Goal: Check status

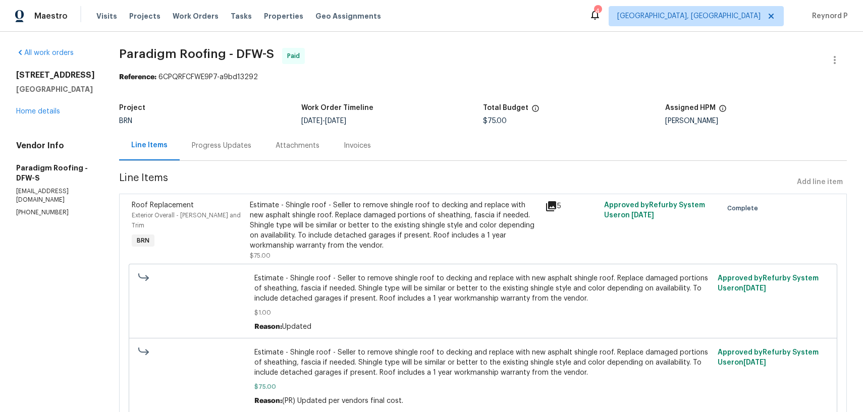
scroll to position [43, 0]
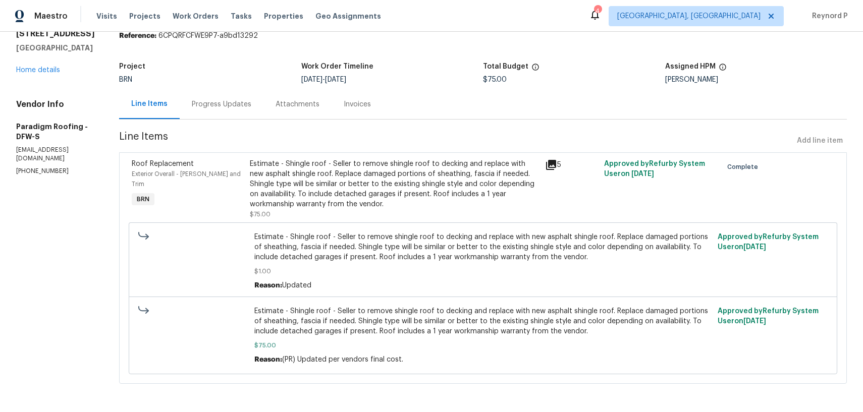
click at [227, 104] on div "Progress Updates" at bounding box center [222, 104] width 60 height 10
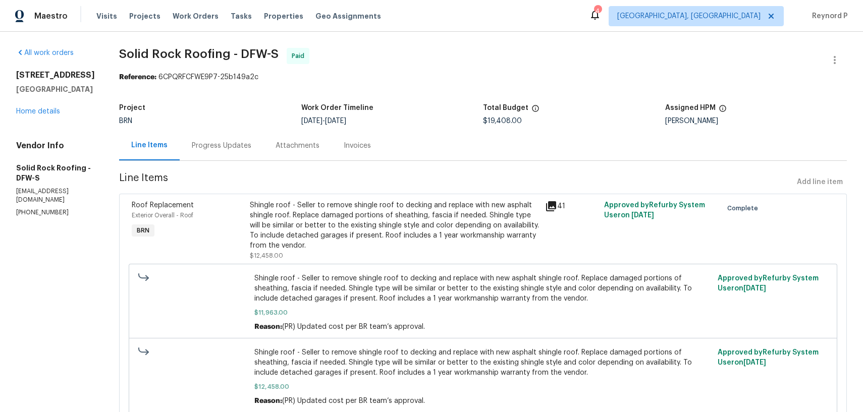
click at [236, 148] on div "Progress Updates" at bounding box center [222, 146] width 60 height 10
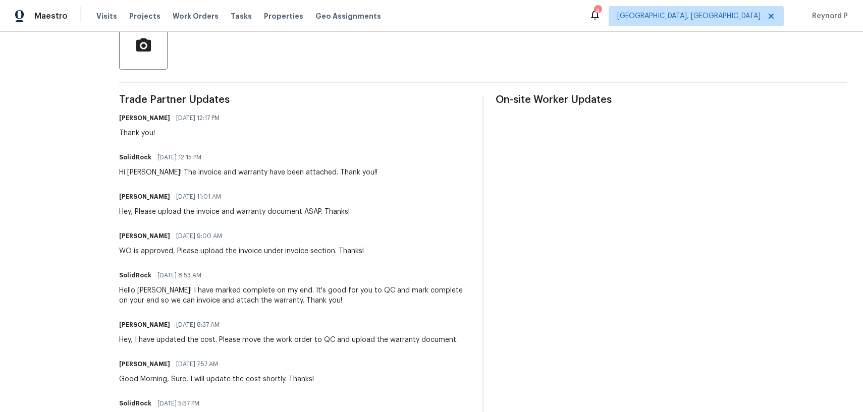
scroll to position [248, 0]
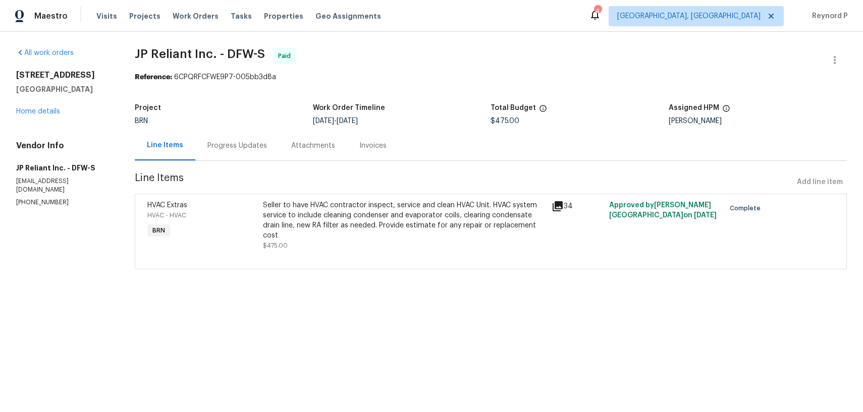
click at [227, 149] on div "Progress Updates" at bounding box center [237, 146] width 60 height 10
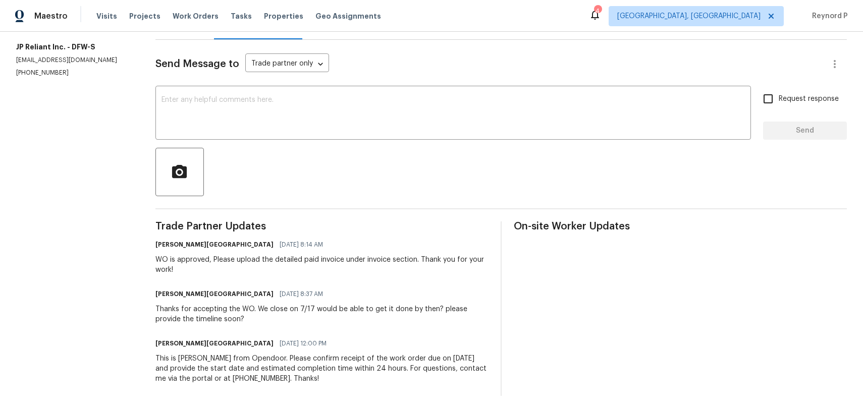
scroll to position [121, 0]
